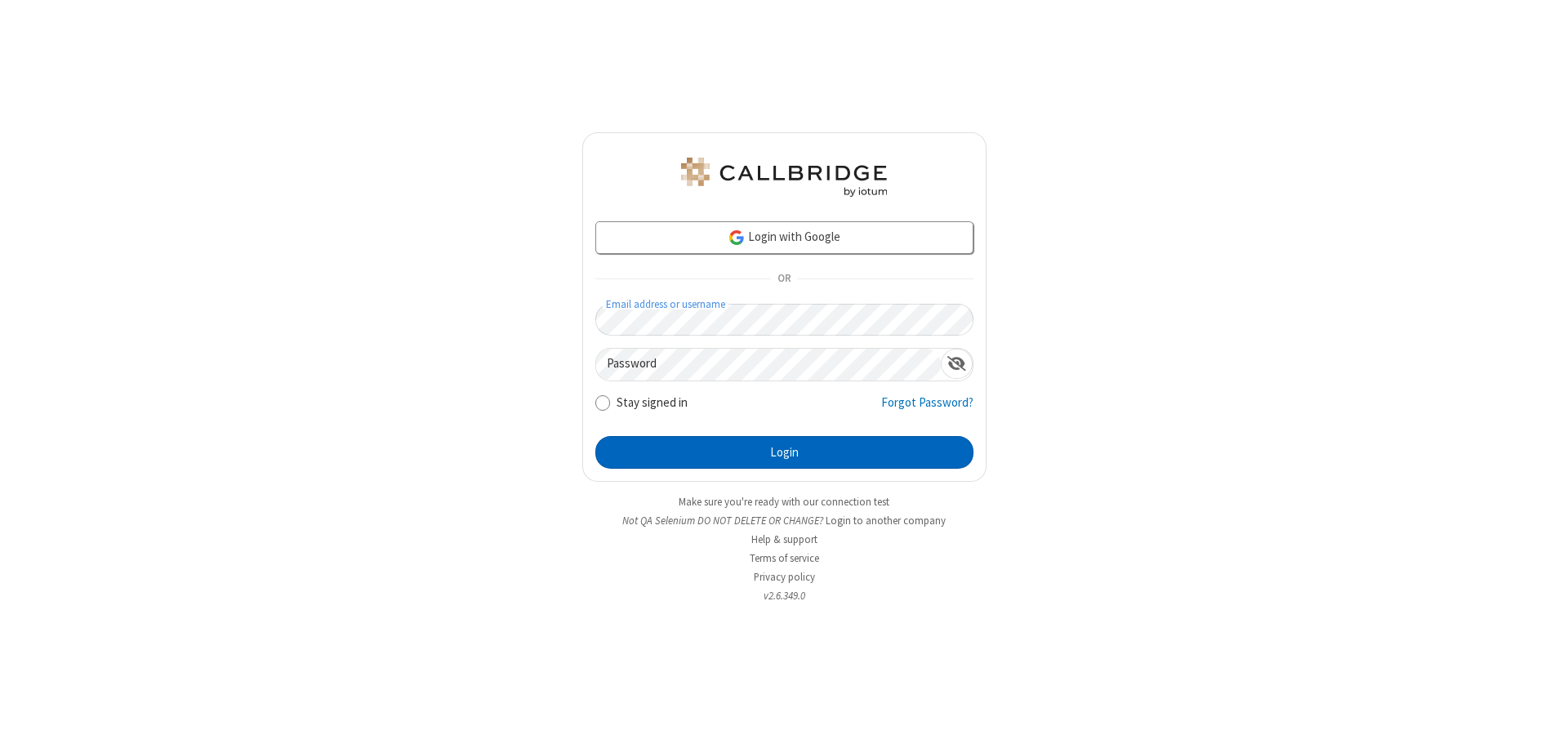
click at [784, 452] on button "Login" at bounding box center [784, 452] width 378 height 32
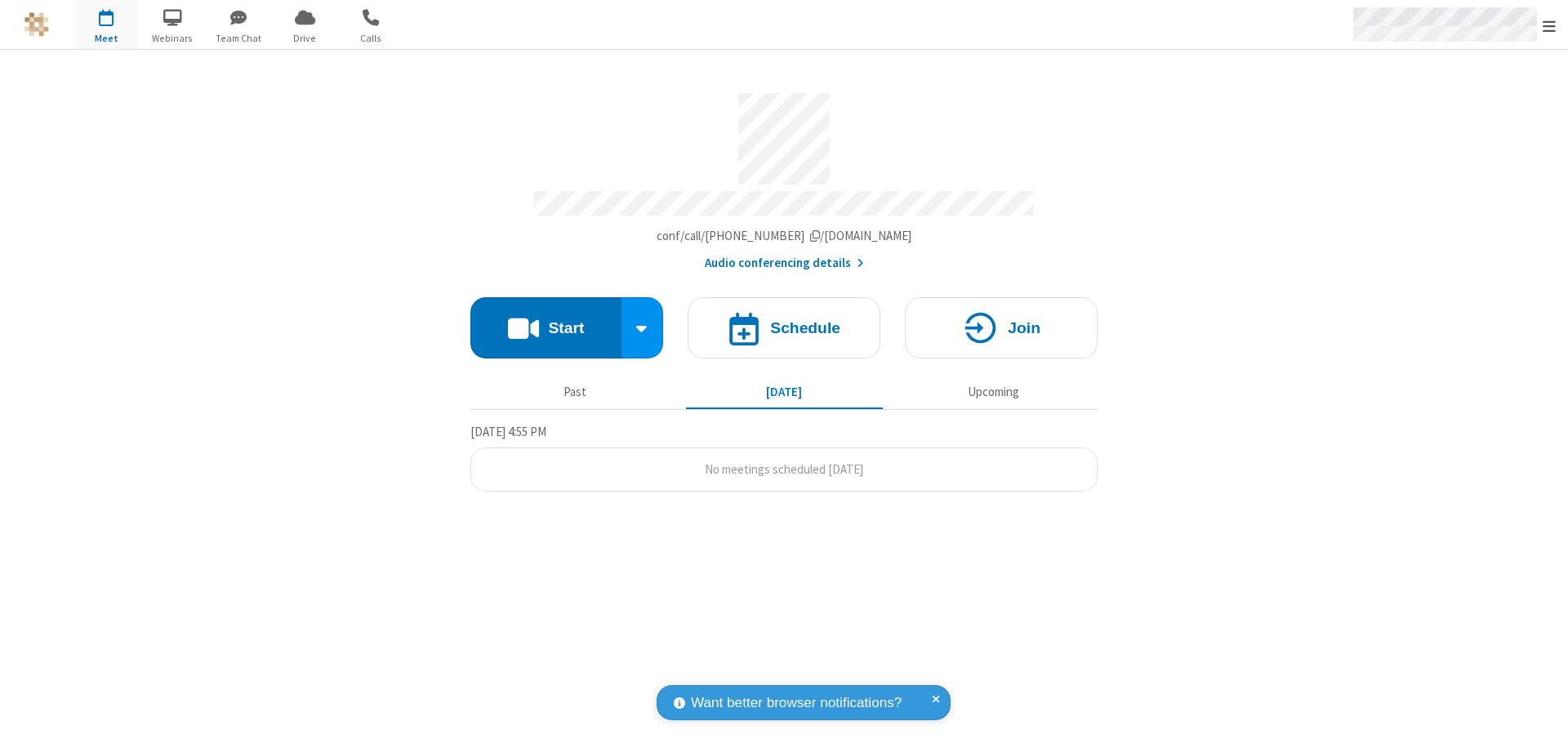
click at [1550, 25] on span "Open menu" at bounding box center [1549, 25] width 13 height 17
